Goal: Ask a question

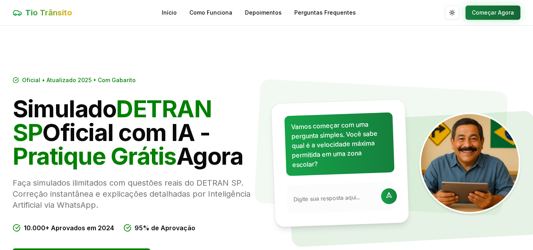
click at [489, 13] on button "Começar Agora" at bounding box center [492, 13] width 55 height 14
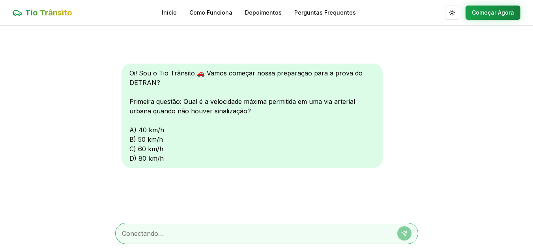
scroll to position [0, 0]
click at [158, 231] on textarea at bounding box center [255, 232] width 267 height 9
type textarea "c"
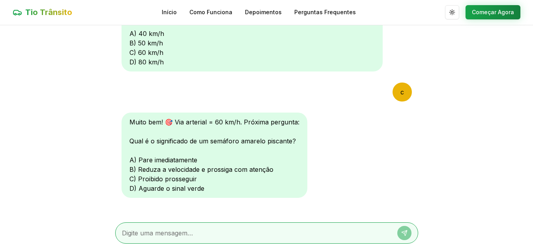
scroll to position [104, 0]
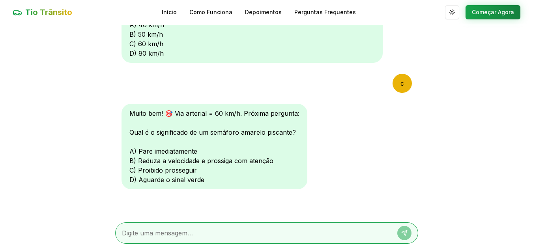
type textarea "a"
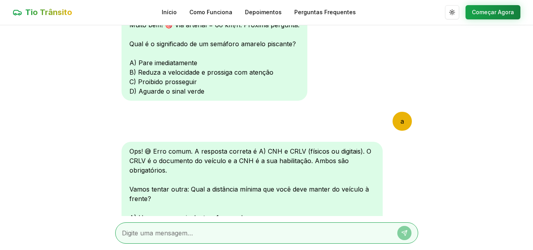
scroll to position [300, 0]
